Goal: Transaction & Acquisition: Subscribe to service/newsletter

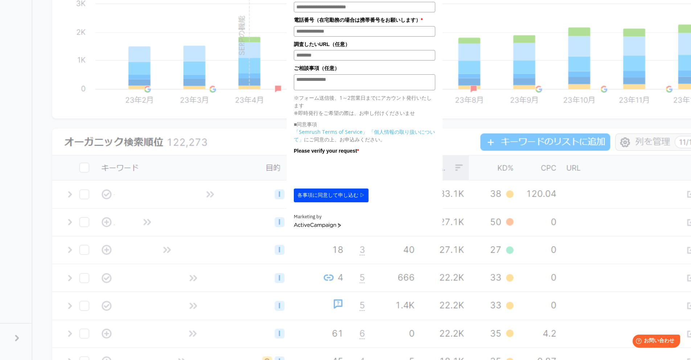
scroll to position [254, 0]
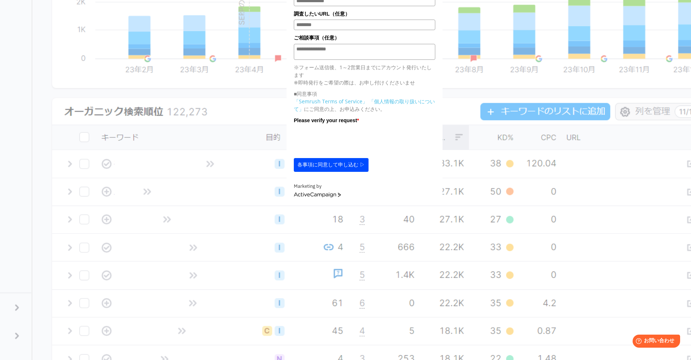
click at [226, 222] on section "今すぐ7日間無料トライアルスタート！ トライアル終了後の自動課金はございません 会社名 部署 * ***** **** ******* ***** ****" at bounding box center [345, 54] width 691 height 617
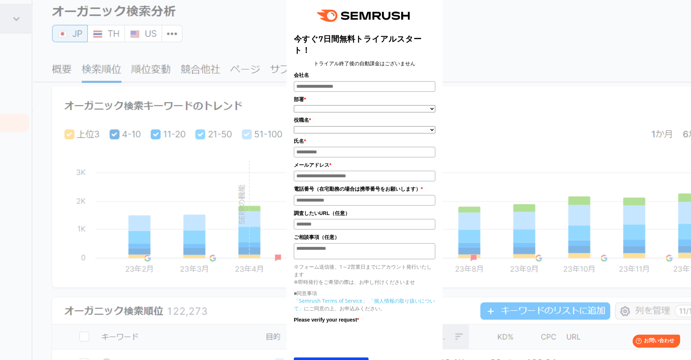
scroll to position [73, 0]
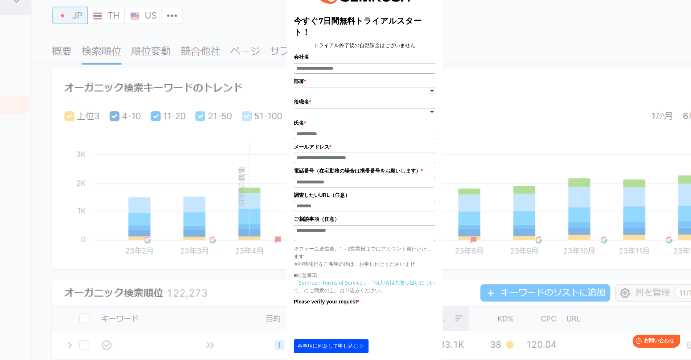
click at [353, 71] on input "会社名" at bounding box center [365, 68] width 142 height 11
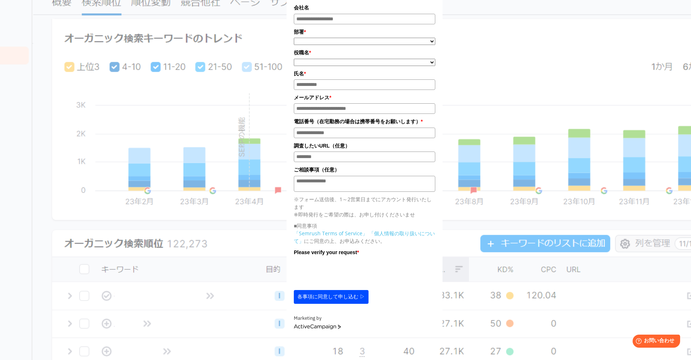
scroll to position [135, 0]
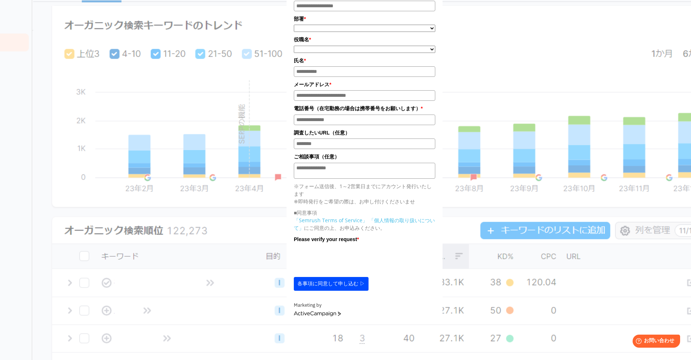
click at [355, 289] on button "各事項に同意して申し込む ▷" at bounding box center [331, 284] width 75 height 14
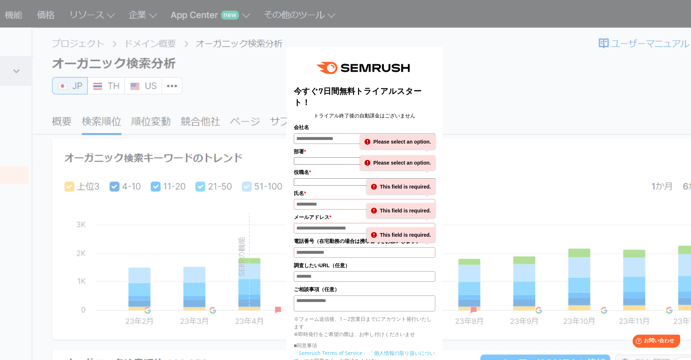
scroll to position [0, 0]
